Goal: Information Seeking & Learning: Learn about a topic

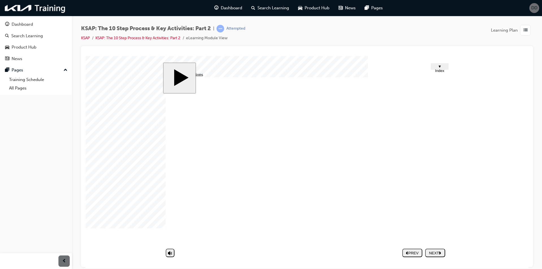
click at [437, 253] on div "NEXT" at bounding box center [435, 253] width 16 height 4
click at [436, 253] on nav "PREV NEXT SUBMIT" at bounding box center [423, 252] width 43 height 13
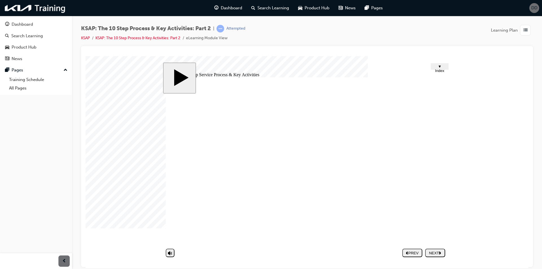
click at [436, 253] on nav "PREV NEXT SUBMIT" at bounding box center [423, 252] width 43 height 13
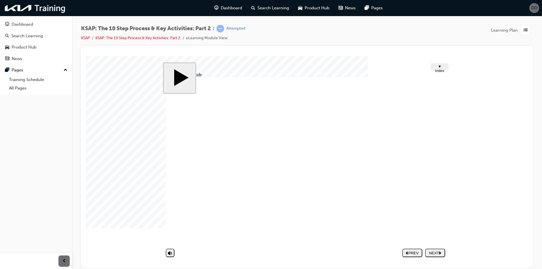
click at [436, 252] on div "NEXT" at bounding box center [435, 253] width 16 height 4
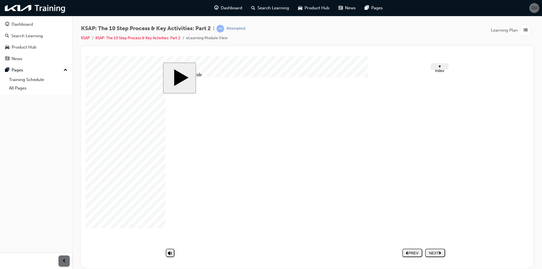
click at [431, 256] on nav "PREV NEXT SUBMIT" at bounding box center [423, 252] width 43 height 13
drag, startPoint x: 249, startPoint y: 189, endPoint x: 348, endPoint y: 200, distance: 99.6
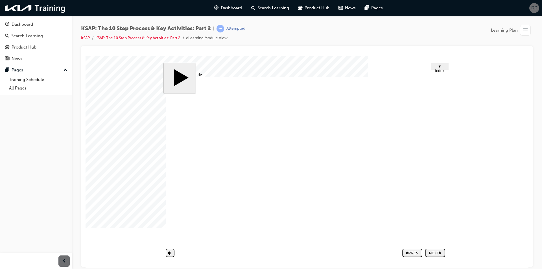
click at [434, 254] on div "NEXT" at bounding box center [435, 253] width 16 height 4
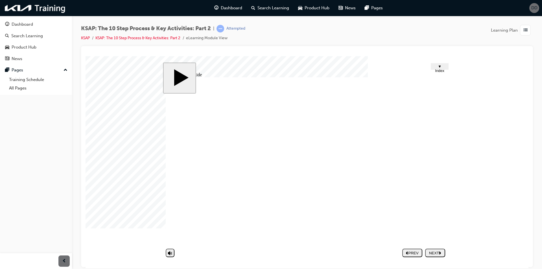
click at [437, 252] on div "NEXT" at bounding box center [435, 253] width 16 height 4
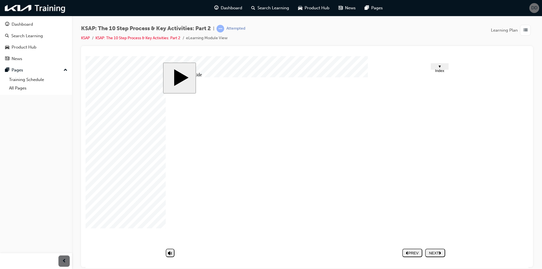
drag, startPoint x: 377, startPoint y: 165, endPoint x: 341, endPoint y: 153, distance: 37.8
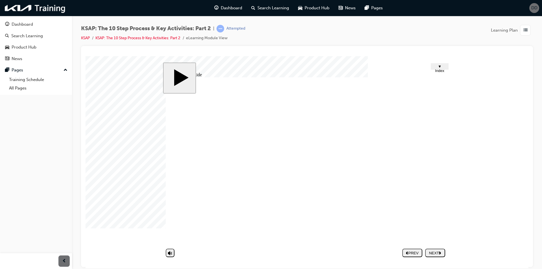
click at [273, 168] on div "Rectangle 5 Rectangle 3 1 Rectangle 3 2 Rectangle 3 3 1 3 Rectangle 2 Group 1 M…" at bounding box center [307, 163] width 282 height 172
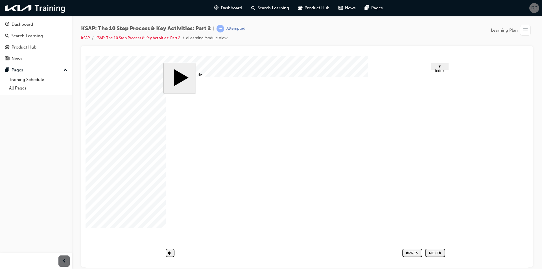
click at [319, 170] on div "Rectangle 5 Rectangle 3 1 Rectangle 3 2 Rectangle 3 3 Rectangle 3 4 Rectangle 3…" at bounding box center [307, 163] width 282 height 172
click at [435, 253] on div "NEXT" at bounding box center [435, 253] width 16 height 4
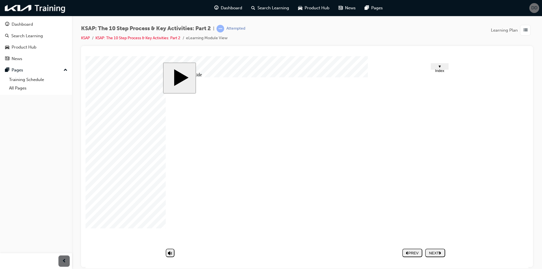
click at [436, 251] on div "NEXT" at bounding box center [435, 253] width 16 height 4
click at [436, 251] on nav "PREV NEXT SUBMIT" at bounding box center [423, 252] width 43 height 13
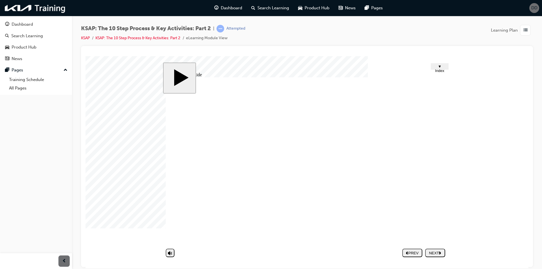
click at [436, 251] on nav "PREV NEXT SUBMIT" at bounding box center [423, 252] width 43 height 13
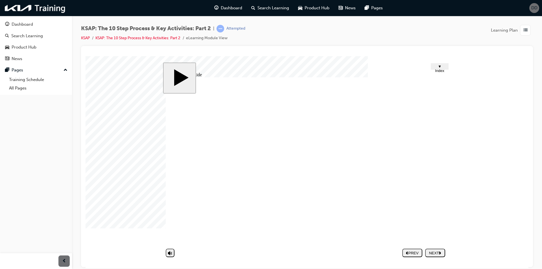
click at [436, 251] on nav "PREV NEXT SUBMIT" at bounding box center [423, 252] width 43 height 13
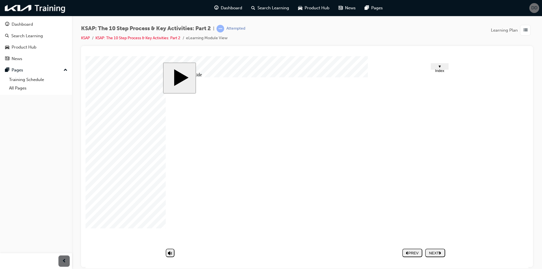
click at [441, 251] on icon "next" at bounding box center [440, 252] width 2 height 3
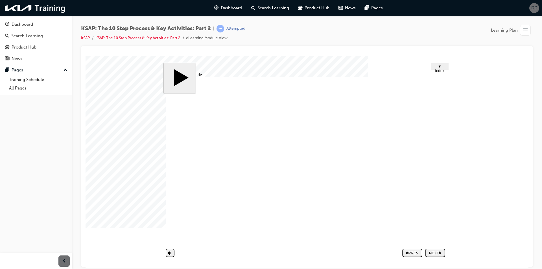
click at [443, 252] on div "NEXT" at bounding box center [435, 253] width 16 height 4
click at [444, 252] on nav "PREV NEXT SUBMIT" at bounding box center [423, 252] width 43 height 13
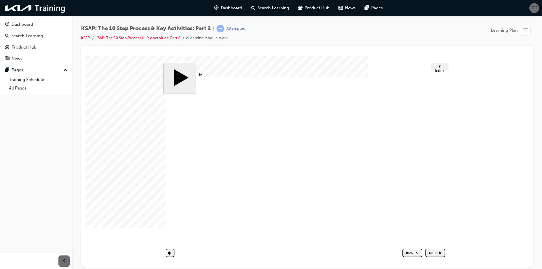
click at [444, 252] on nav "PREV NEXT SUBMIT" at bounding box center [423, 252] width 43 height 13
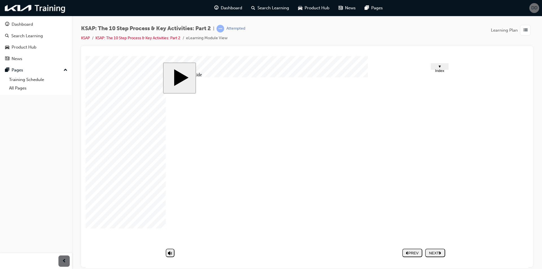
click at [444, 252] on nav "PREV NEXT SUBMIT" at bounding box center [423, 252] width 43 height 13
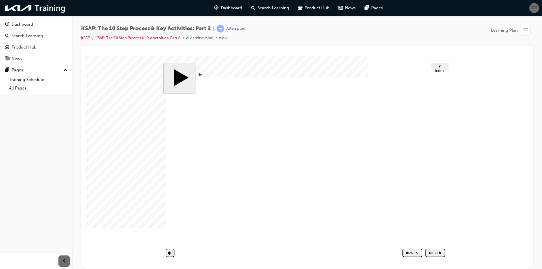
click at [436, 251] on div "NEXT" at bounding box center [435, 253] width 16 height 4
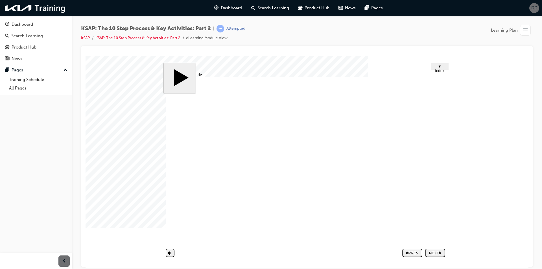
click at [440, 253] on polygon "next" at bounding box center [440, 252] width 2 height 3
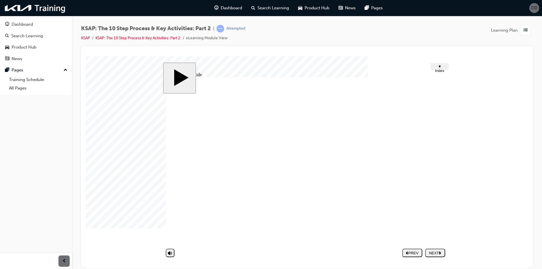
click at [435, 249] on button "NEXT" at bounding box center [435, 252] width 20 height 8
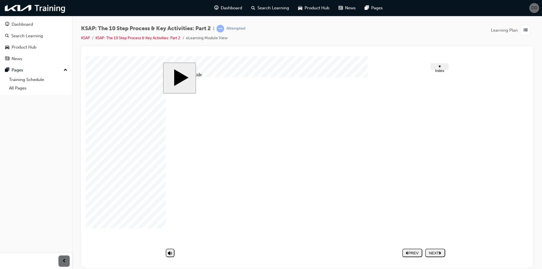
click at [442, 251] on div "NEXT" at bounding box center [435, 253] width 16 height 4
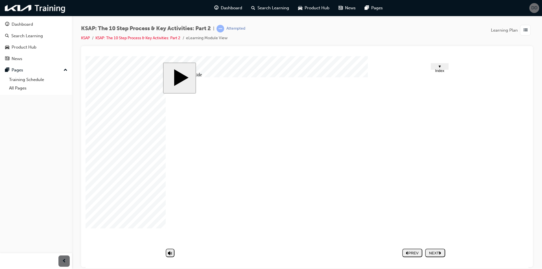
type textarea "T"
type textarea "Te"
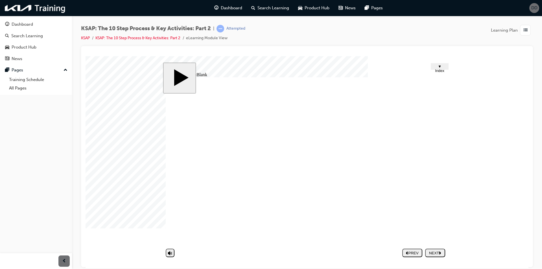
type textarea "Te"
type textarea "Tex"
type textarea "Text"
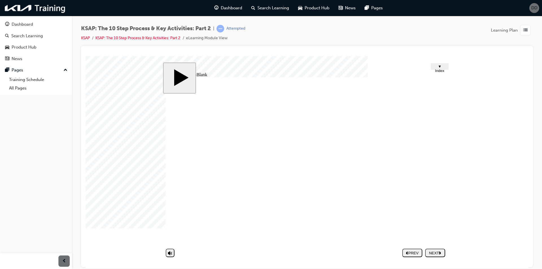
type textarea "Text"
type textarea "Text m"
type textarea "Text me"
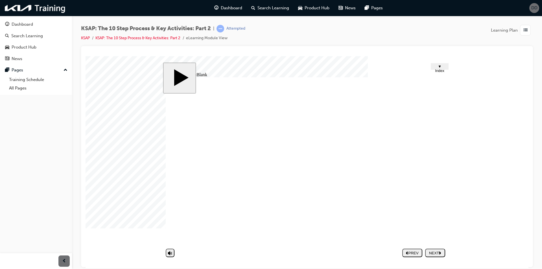
type textarea "Text me"
type textarea "Text mes"
type textarea "Text mess"
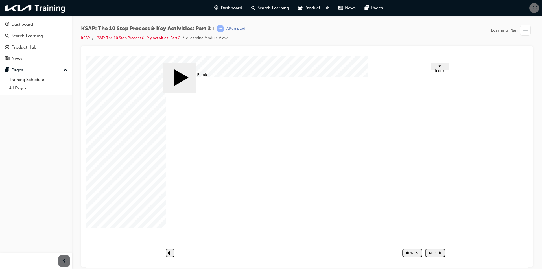
type textarea "Text messa"
type textarea "Text messag"
type textarea "Text message"
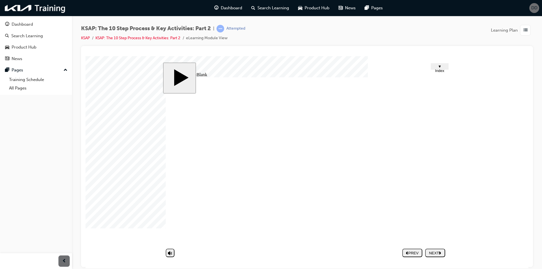
type textarea "Text message"
type textarea "Text messages"
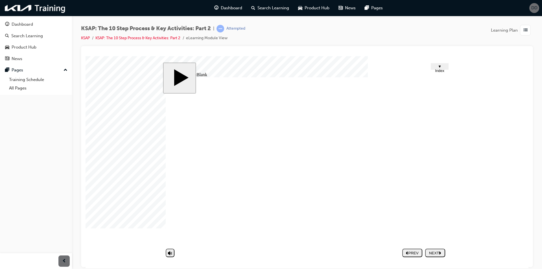
type textarea "Text messages a"
type textarea "Text messages an"
type textarea "Text messages and"
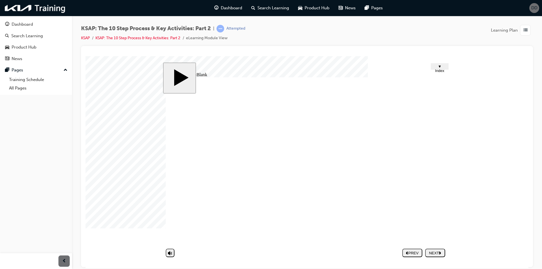
type textarea "Text messages and"
type textarea "Text messages and e"
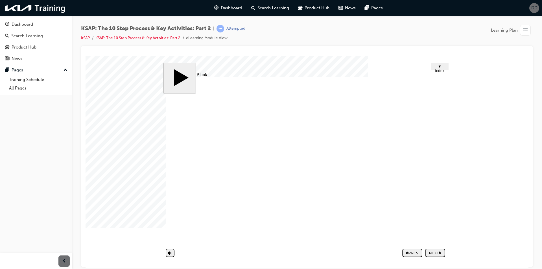
type textarea "Text messages and em"
type textarea "Text messages and ema"
type textarea "Text messages and emai"
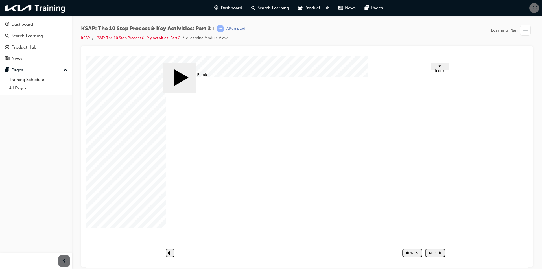
type textarea "Text messages and emai"
type textarea "Text messages and email"
type textarea "Text messages and emails"
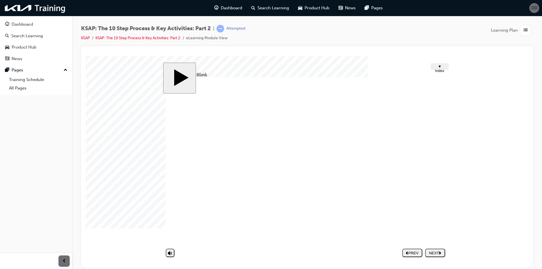
type textarea "Text messages, and emails"
type textarea "Text messages, p and emails"
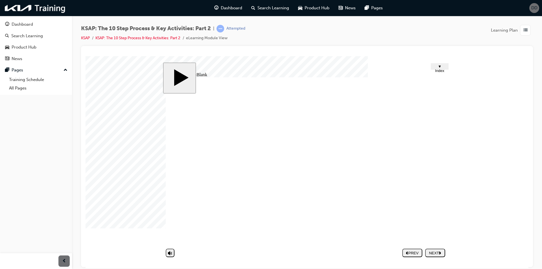
type textarea "Text messages, p and emails"
type textarea "Text messages, ph and emails"
type textarea "Text messages, pho and emails"
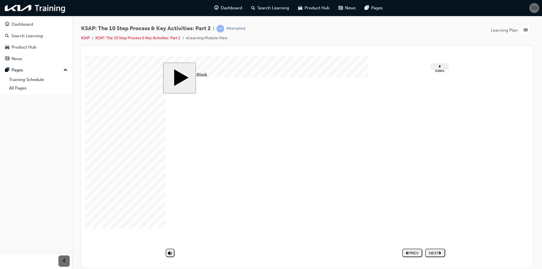
type textarea "Text messages, phon and emails"
type textarea "Text messages, phone and emails"
type textarea "Text messages, phonec and emails"
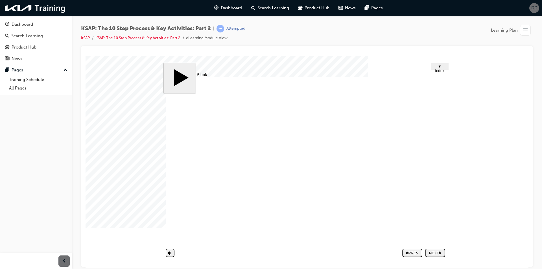
type textarea "Text messages, phonec and emails"
type textarea "Text messages, phone and emails"
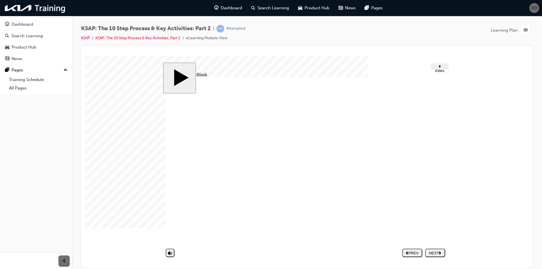
type textarea "Text messages, phone c and emails"
type textarea "Text messages, phone ca and emails"
type textarea "Text messages, phone cal and emails"
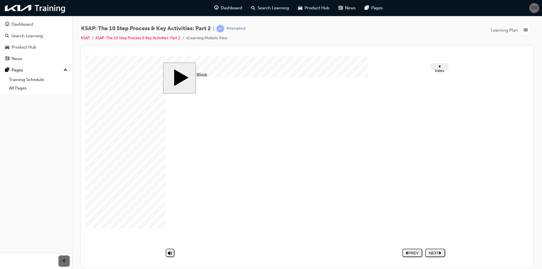
type textarea "Text messages, phone cal and emails"
type textarea "Text messages, phone call and emails"
type textarea "Text messages, phone calls and emails"
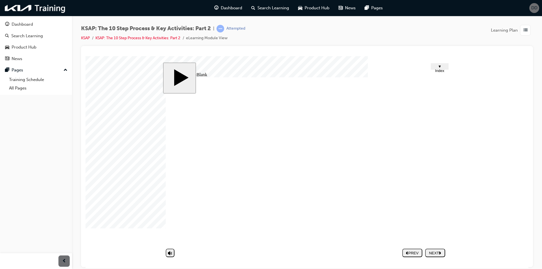
type textarea "Text messages, phone calls, and emails"
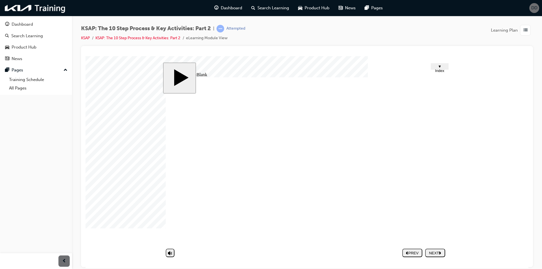
click at [307, 158] on div "Group 1 1 The 10-step Service Process & Key Activities(2) 1. Key Activities in …" at bounding box center [307, 163] width 282 height 172
click at [418, 254] on div "PREV" at bounding box center [412, 253] width 16 height 4
click at [410, 252] on div "PREV" at bounding box center [412, 253] width 16 height 4
click at [413, 255] on button "PREV" at bounding box center [412, 252] width 20 height 8
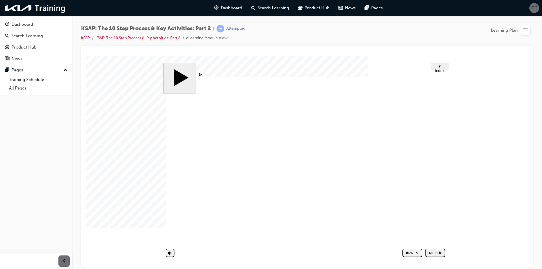
click at [418, 254] on div "PREV" at bounding box center [412, 253] width 16 height 4
click at [417, 253] on div "PREV" at bounding box center [412, 253] width 16 height 4
click at [414, 249] on button "PREV" at bounding box center [412, 252] width 20 height 8
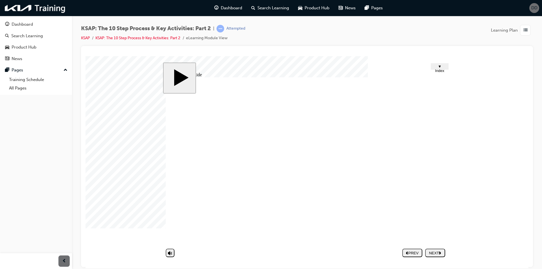
click at [409, 255] on button "PREV" at bounding box center [412, 252] width 20 height 8
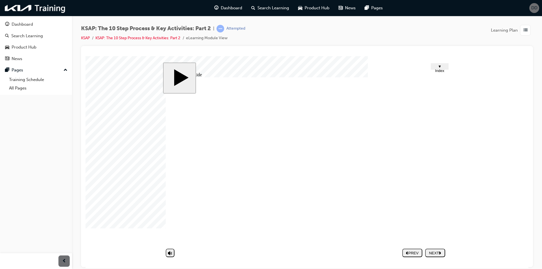
click at [434, 251] on div "NEXT" at bounding box center [435, 253] width 16 height 4
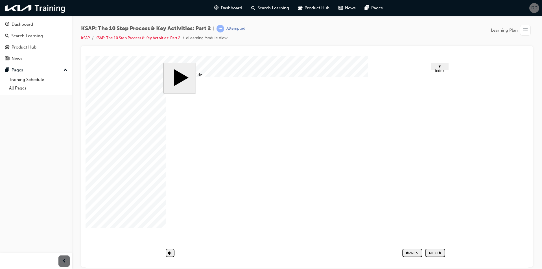
click at [436, 257] on nav "PREV NEXT SUBMIT" at bounding box center [423, 252] width 43 height 13
click at [436, 251] on div "NEXT" at bounding box center [435, 253] width 16 height 4
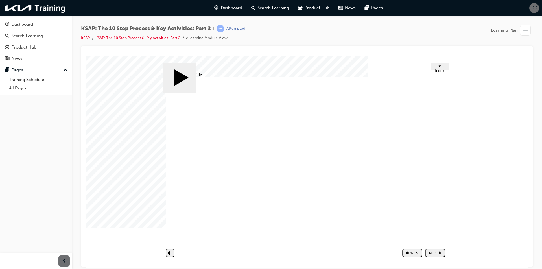
click at [437, 253] on div "NEXT" at bounding box center [435, 253] width 16 height 4
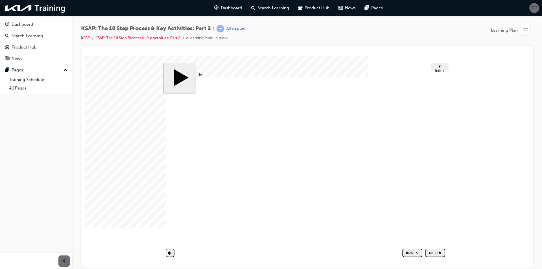
click at [436, 253] on div "NEXT" at bounding box center [435, 253] width 16 height 4
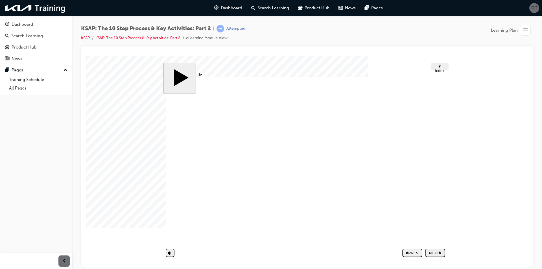
drag, startPoint x: 358, startPoint y: 189, endPoint x: 377, endPoint y: 157, distance: 37.4
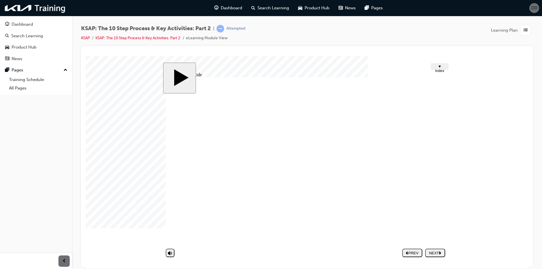
drag, startPoint x: 297, startPoint y: 166, endPoint x: 314, endPoint y: 149, distance: 23.5
drag, startPoint x: 333, startPoint y: 142, endPoint x: 358, endPoint y: 148, distance: 25.5
drag, startPoint x: 360, startPoint y: 208, endPoint x: 371, endPoint y: 204, distance: 12.0
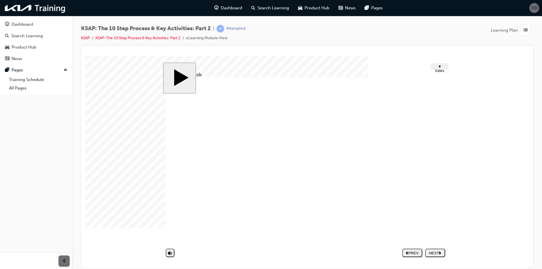
drag, startPoint x: 238, startPoint y: 172, endPoint x: 290, endPoint y: 163, distance: 53.2
click at [289, 164] on div "Group 1 Consult with the controller about Technician availability. Group 2 Oval…" at bounding box center [307, 163] width 282 height 172
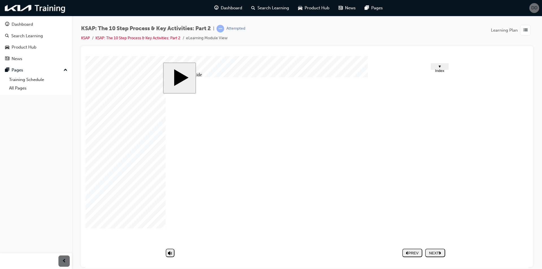
drag, startPoint x: 273, startPoint y: 170, endPoint x: 235, endPoint y: 174, distance: 38.5
click at [436, 251] on div "NEXT" at bounding box center [435, 253] width 16 height 4
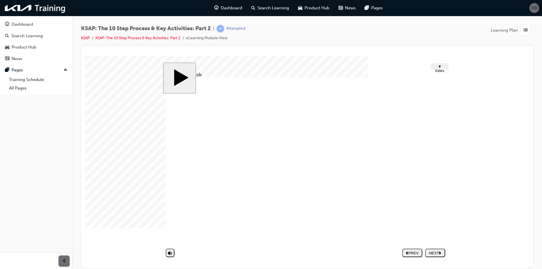
drag, startPoint x: 262, startPoint y: 209, endPoint x: 325, endPoint y: 210, distance: 63.5
drag, startPoint x: 301, startPoint y: 207, endPoint x: 255, endPoint y: 198, distance: 47.0
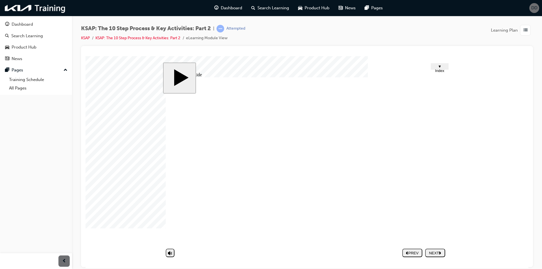
click at [437, 254] on div "NEXT" at bounding box center [435, 253] width 16 height 4
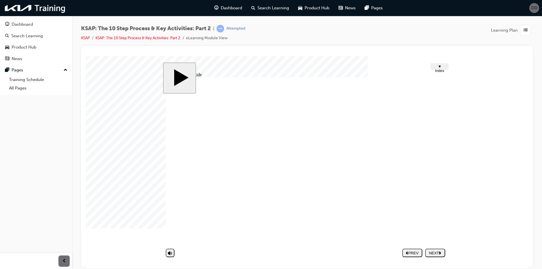
click at [439, 249] on button "NEXT" at bounding box center [435, 252] width 20 height 8
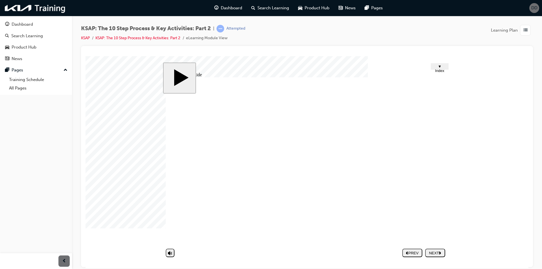
click at [432, 251] on div "NEXT" at bounding box center [435, 253] width 16 height 4
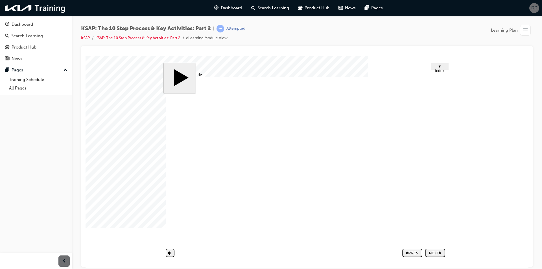
click at [435, 254] on div "NEXT" at bounding box center [435, 253] width 16 height 4
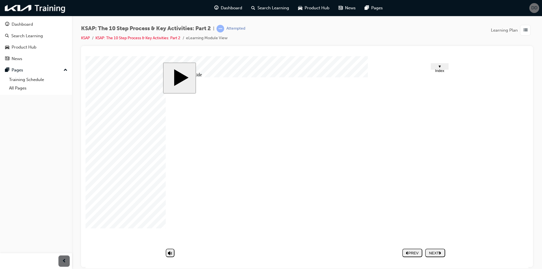
click at [437, 251] on div "NEXT" at bounding box center [435, 253] width 16 height 4
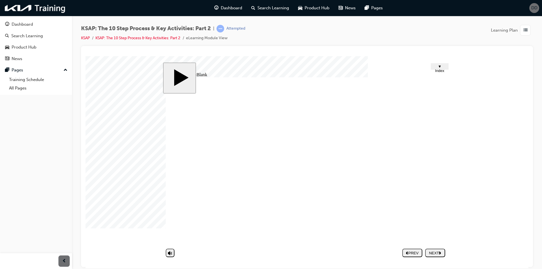
drag, startPoint x: 371, startPoint y: 198, endPoint x: 203, endPoint y: 202, distance: 168.2
click at [203, 202] on div "Group 1 Round Same Side Corner 2 Round Same Side Corner 1 2 Proactive Booking o…" at bounding box center [307, 163] width 282 height 172
type textarea "s"
type textarea "su"
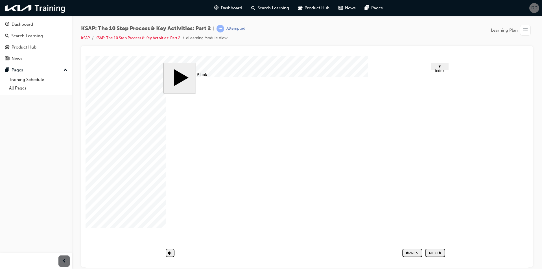
type textarea "su"
type textarea "sur"
type textarea "surv"
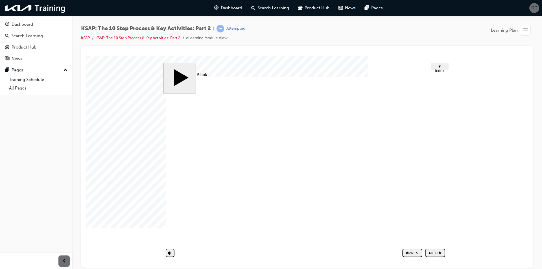
type textarea "surve"
type textarea "survey"
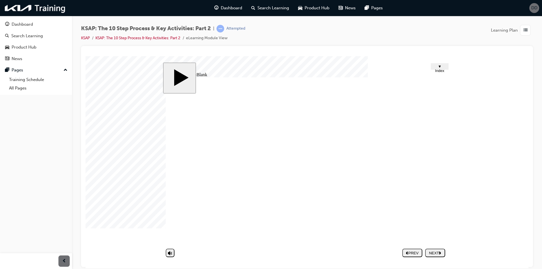
type textarea "survey"
type textarea "f"
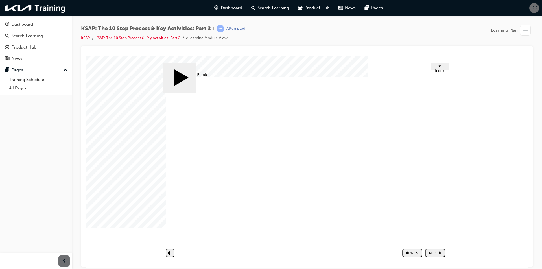
type textarea "fo"
type textarea "fol"
type textarea "foll"
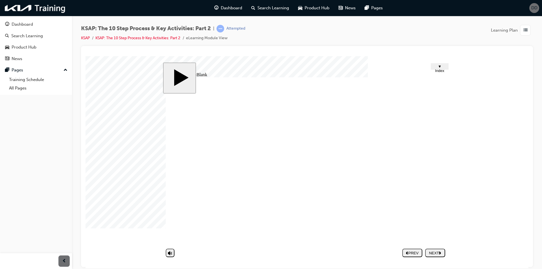
type textarea "foll"
type textarea "follo"
type textarea "follow"
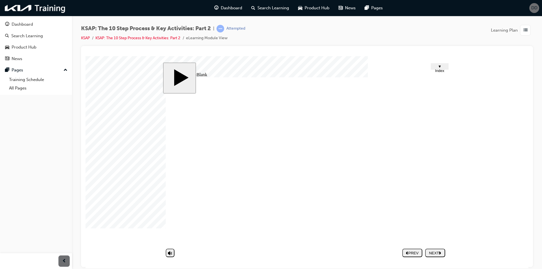
type textarea "follow"
type textarea "follow u"
type textarea "follow ui"
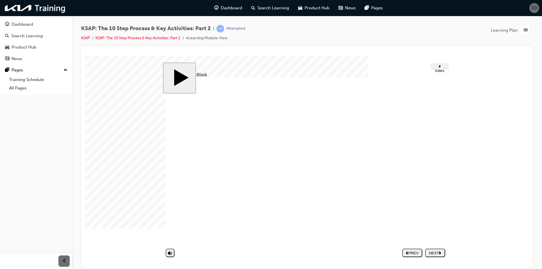
type textarea "follow ui"
type textarea "follow uip"
type textarea "follow ui"
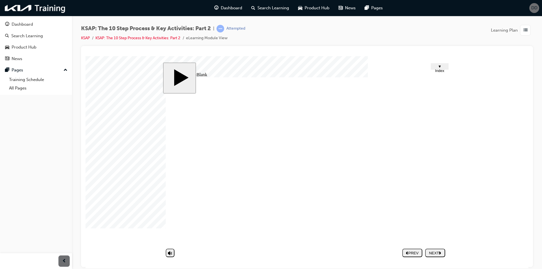
type textarea "follow u"
type textarea "follow up"
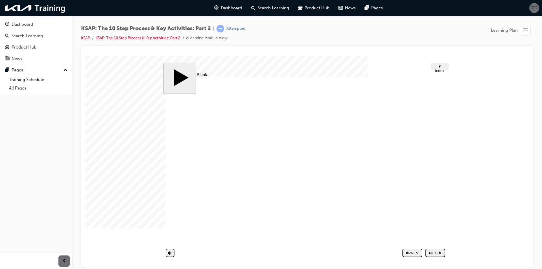
type textarea "follow up"
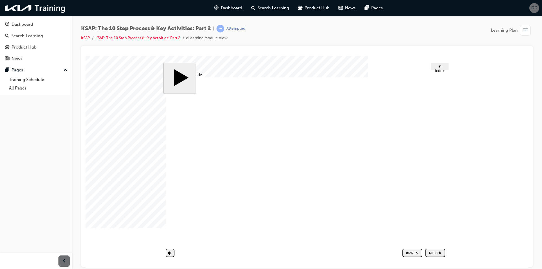
click at [432, 253] on div "NEXT" at bounding box center [435, 253] width 16 height 4
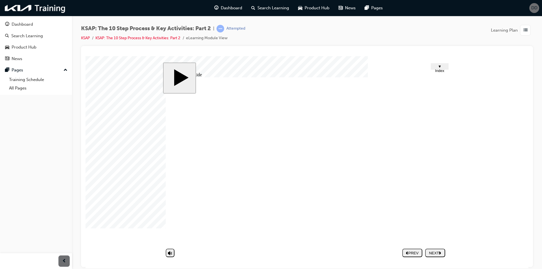
click at [436, 253] on div "NEXT" at bounding box center [435, 253] width 16 height 4
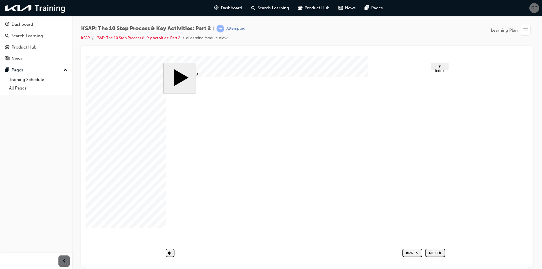
click at [438, 253] on nav "PREV NEXT SUBMIT" at bounding box center [423, 252] width 43 height 13
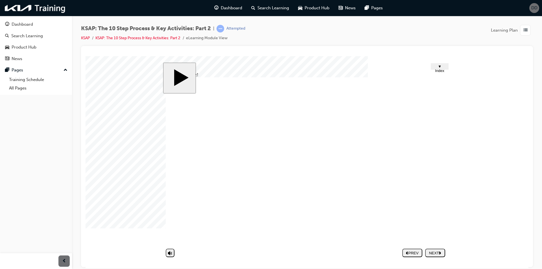
click at [438, 253] on nav "PREV NEXT SUBMIT" at bounding box center [423, 252] width 43 height 13
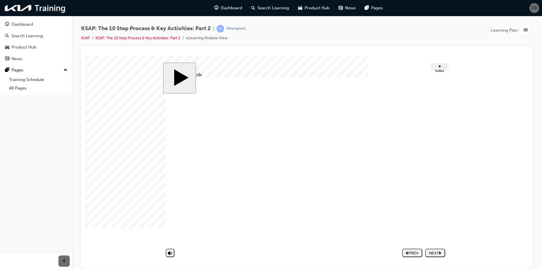
click at [434, 253] on nav "PREV NEXT SUBMIT" at bounding box center [423, 252] width 43 height 13
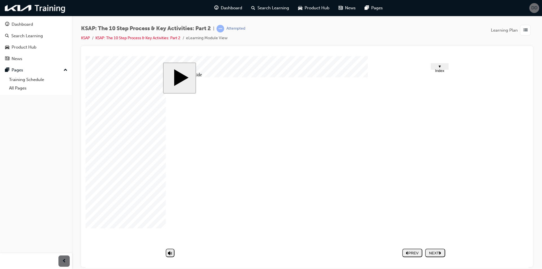
click at [434, 253] on nav "PREV NEXT SUBMIT" at bounding box center [423, 252] width 43 height 13
click at [435, 250] on nav "PREV NEXT SUBMIT" at bounding box center [423, 252] width 43 height 13
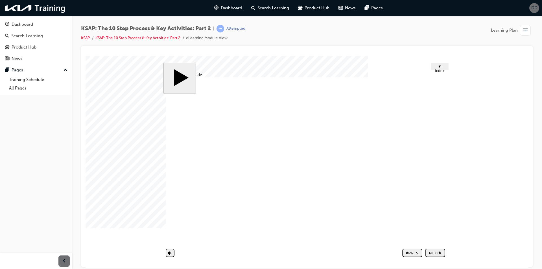
click at [432, 252] on div "NEXT" at bounding box center [435, 253] width 16 height 4
click at [440, 254] on nav "PREV NEXT SUBMIT" at bounding box center [423, 252] width 43 height 13
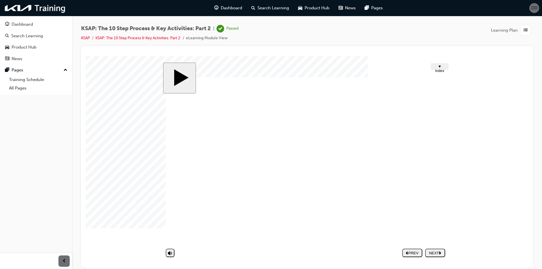
click at [440, 254] on nav "PREV NEXT SUBMIT" at bounding box center [423, 252] width 43 height 13
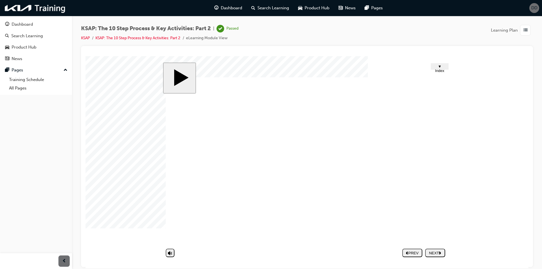
click at [440, 254] on nav "PREV NEXT SUBMIT" at bounding box center [423, 252] width 43 height 13
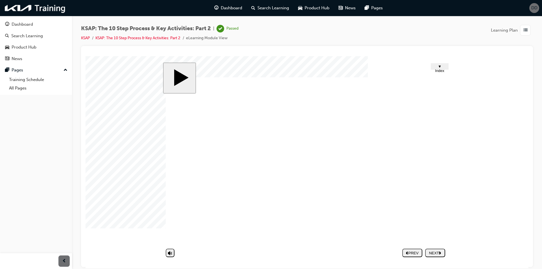
click at [440, 254] on nav "PREV NEXT SUBMIT" at bounding box center [423, 252] width 43 height 13
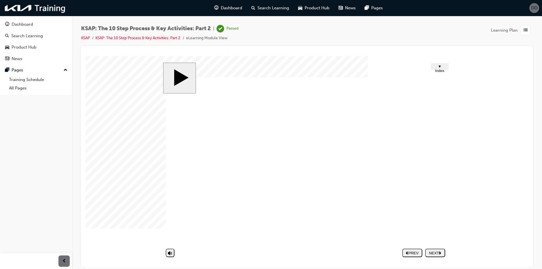
click at [440, 254] on nav "PREV NEXT SUBMIT" at bounding box center [423, 252] width 43 height 13
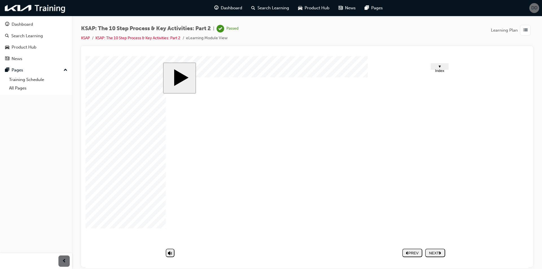
click at [440, 254] on nav "PREV NEXT SUBMIT" at bounding box center [423, 252] width 43 height 13
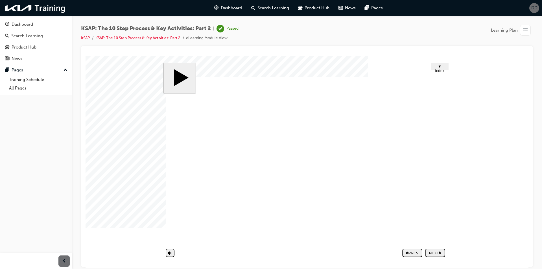
click at [440, 254] on nav "PREV NEXT SUBMIT" at bounding box center [423, 252] width 43 height 13
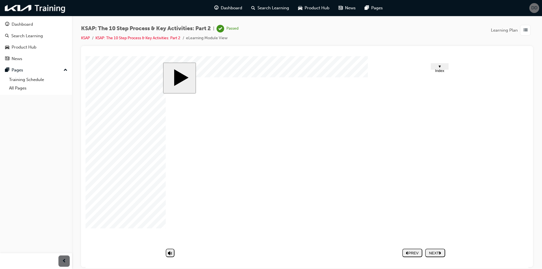
click at [440, 254] on nav "PREV NEXT SUBMIT" at bounding box center [423, 252] width 43 height 13
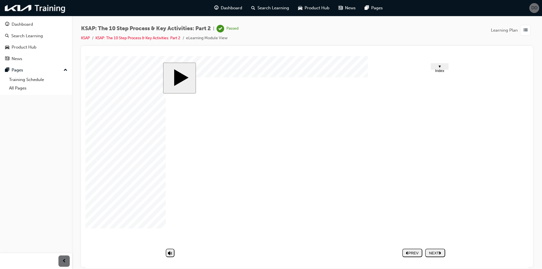
click at [440, 254] on nav "PREV NEXT SUBMIT" at bounding box center [423, 252] width 43 height 13
click at [30, 21] on div "Dashboard" at bounding box center [22, 24] width 21 height 6
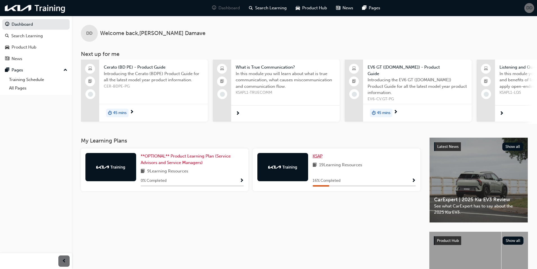
click at [317, 155] on span "KSAP" at bounding box center [318, 155] width 10 height 5
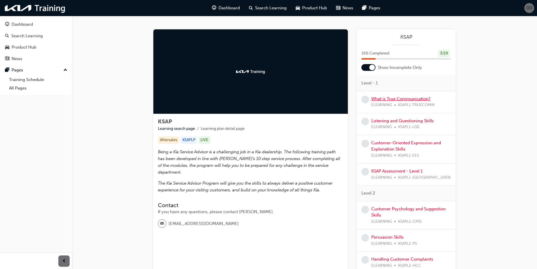
click at [390, 100] on link "What is True Communication?" at bounding box center [401, 98] width 59 height 5
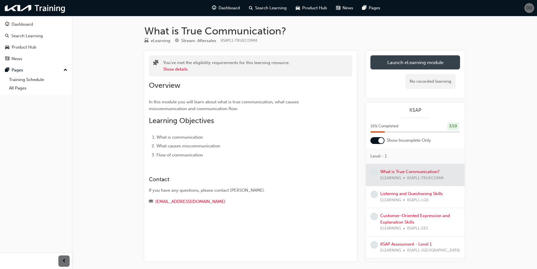
click at [405, 60] on link "Launch eLearning module" at bounding box center [416, 62] width 90 height 14
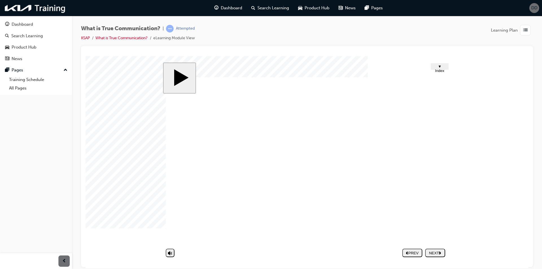
click at [434, 257] on nav "PREV NEXT SUBMIT" at bounding box center [423, 252] width 43 height 13
click at [437, 253] on div "NEXT" at bounding box center [435, 253] width 16 height 4
